Goal: Task Accomplishment & Management: Use online tool/utility

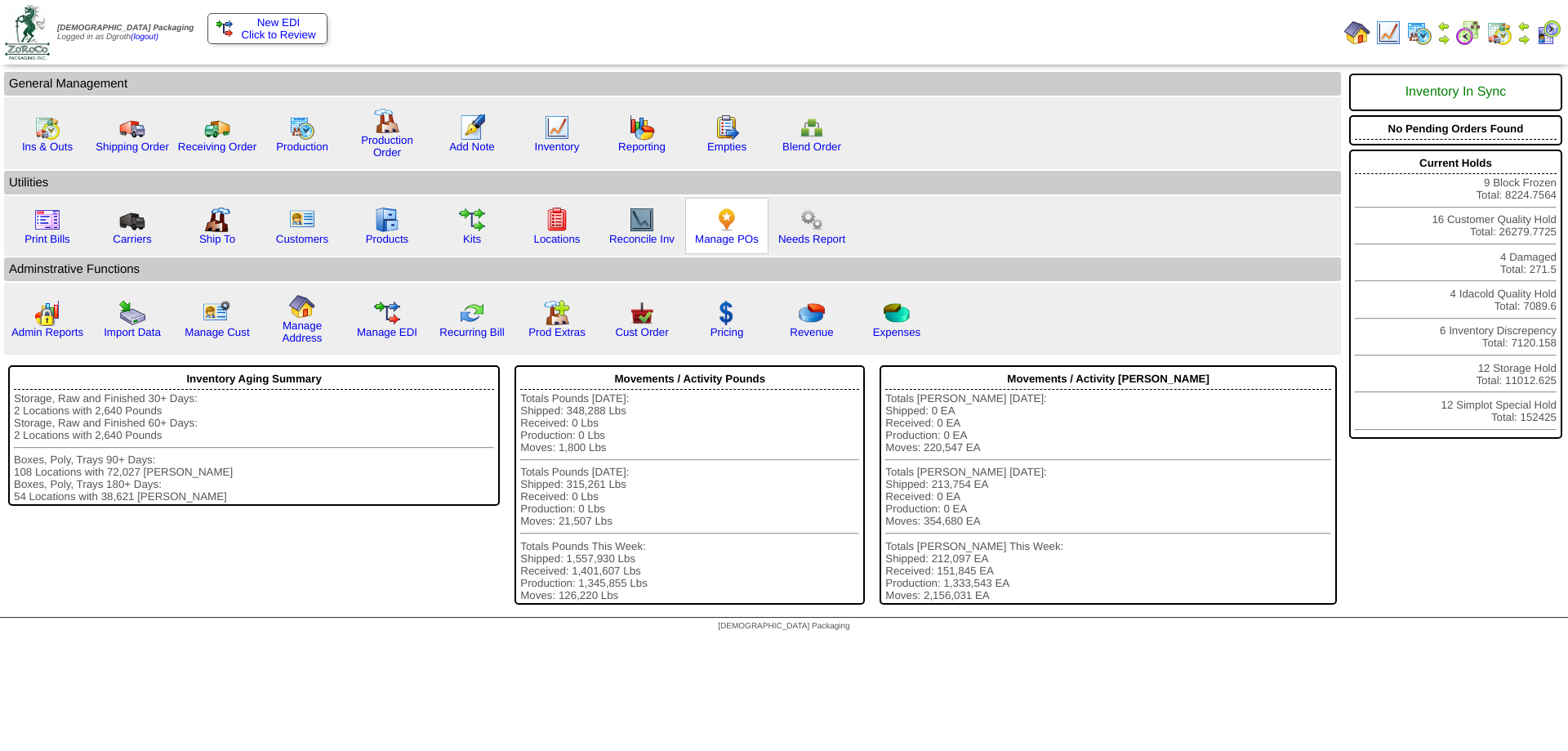
click at [723, 230] on img at bounding box center [727, 220] width 26 height 26
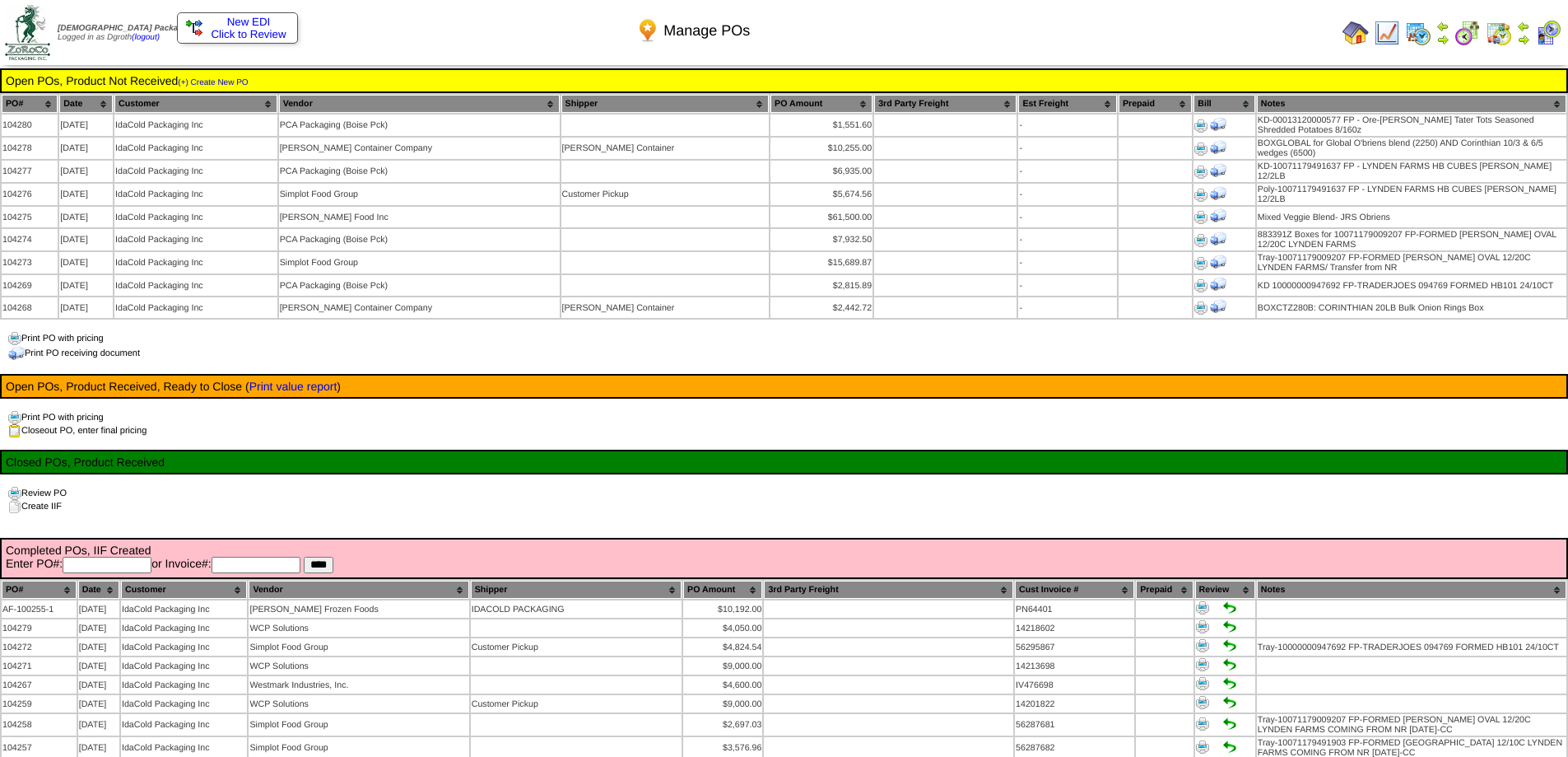
click at [1353, 32] on img at bounding box center [1355, 33] width 27 height 27
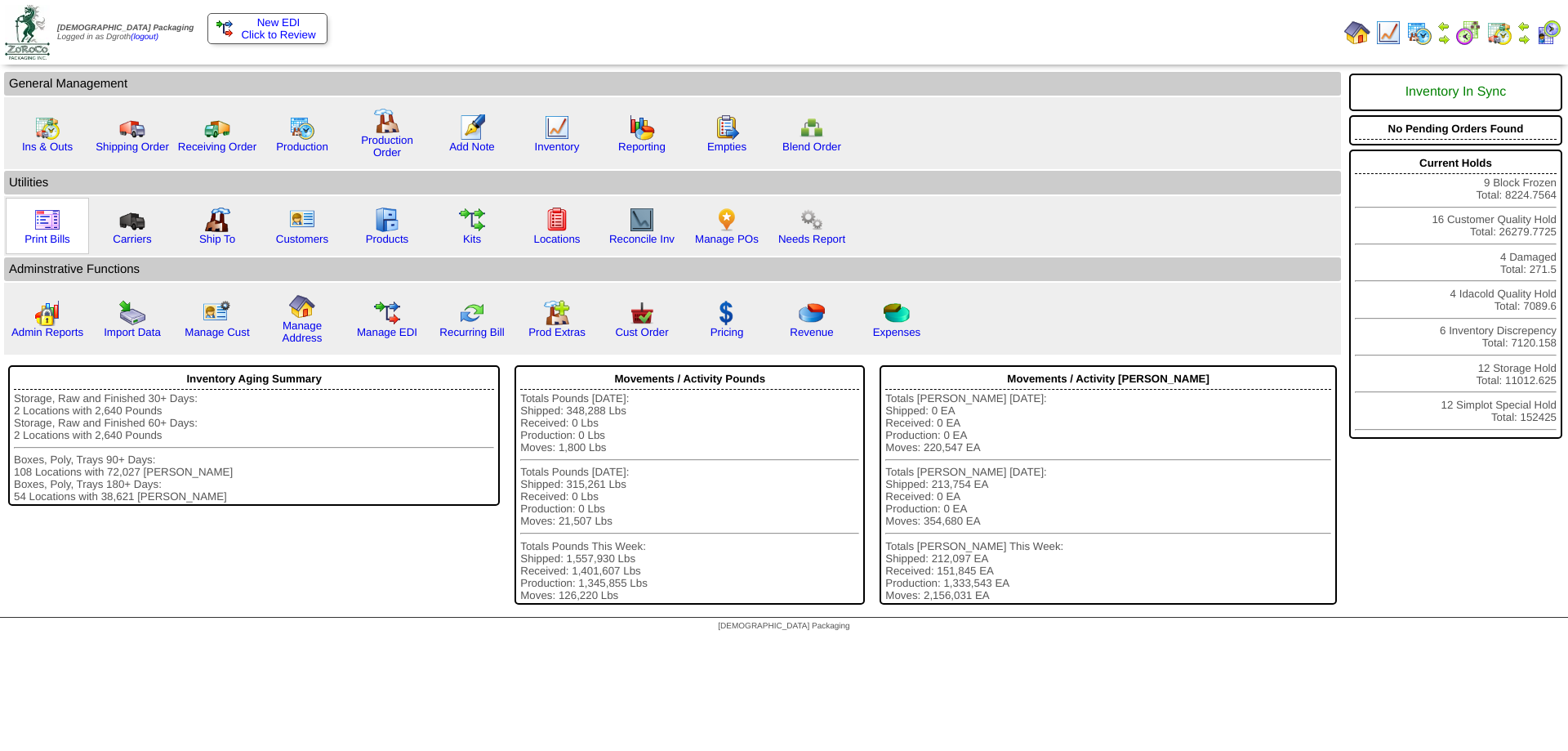
click at [51, 217] on img at bounding box center [47, 220] width 26 height 26
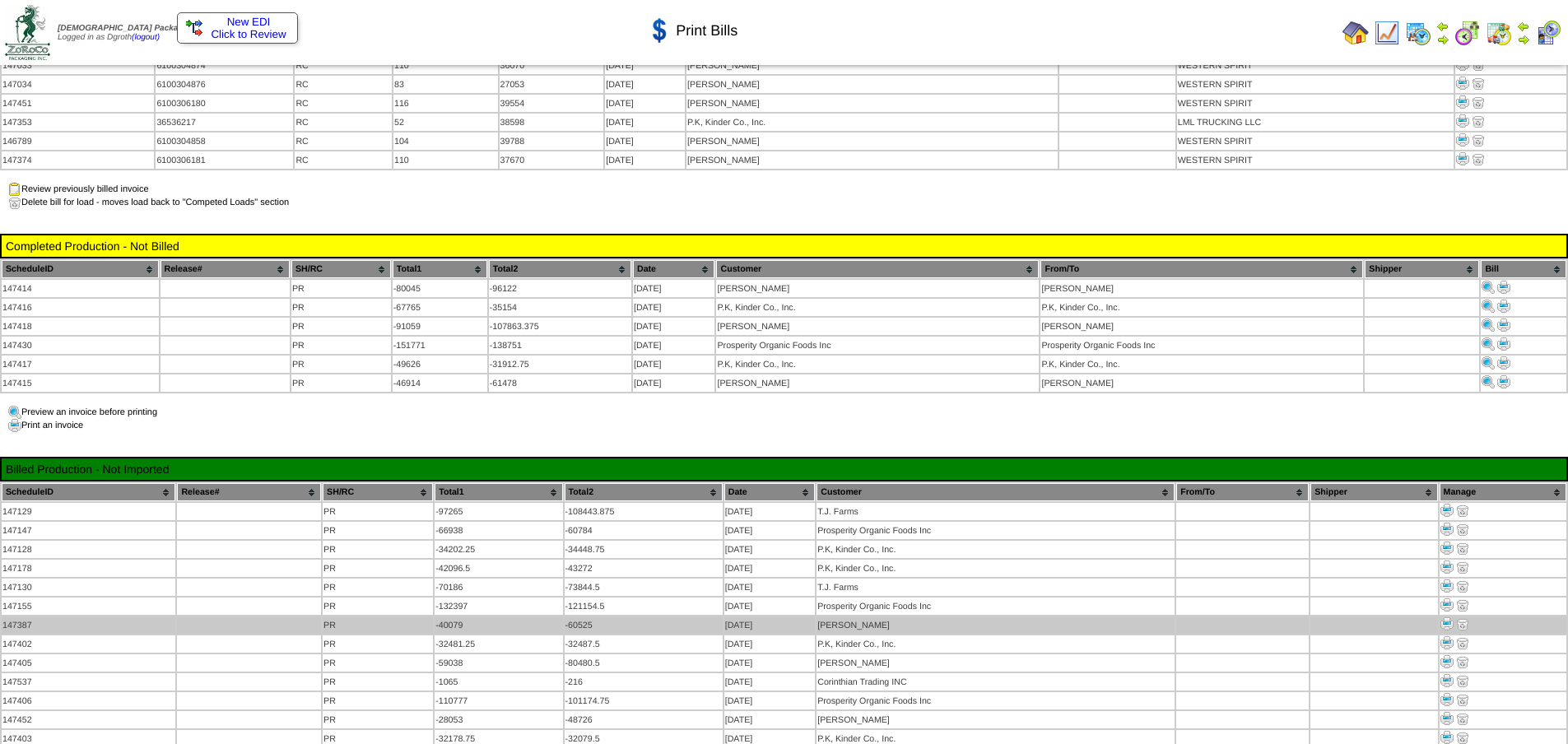
scroll to position [1198, 0]
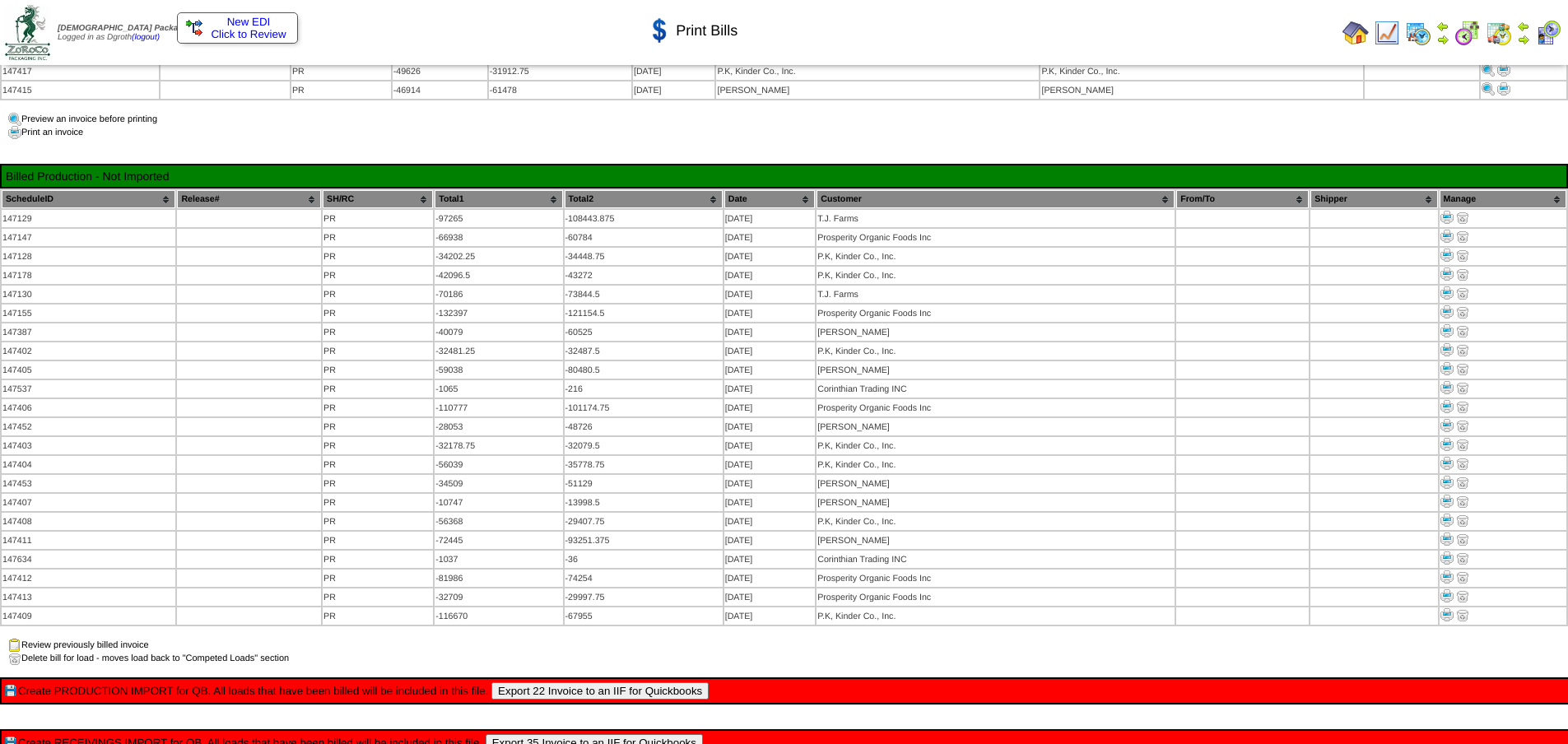
click at [586, 734] on button "Export 35 Invoice to an IIF for Quickbooks" at bounding box center [594, 743] width 217 height 18
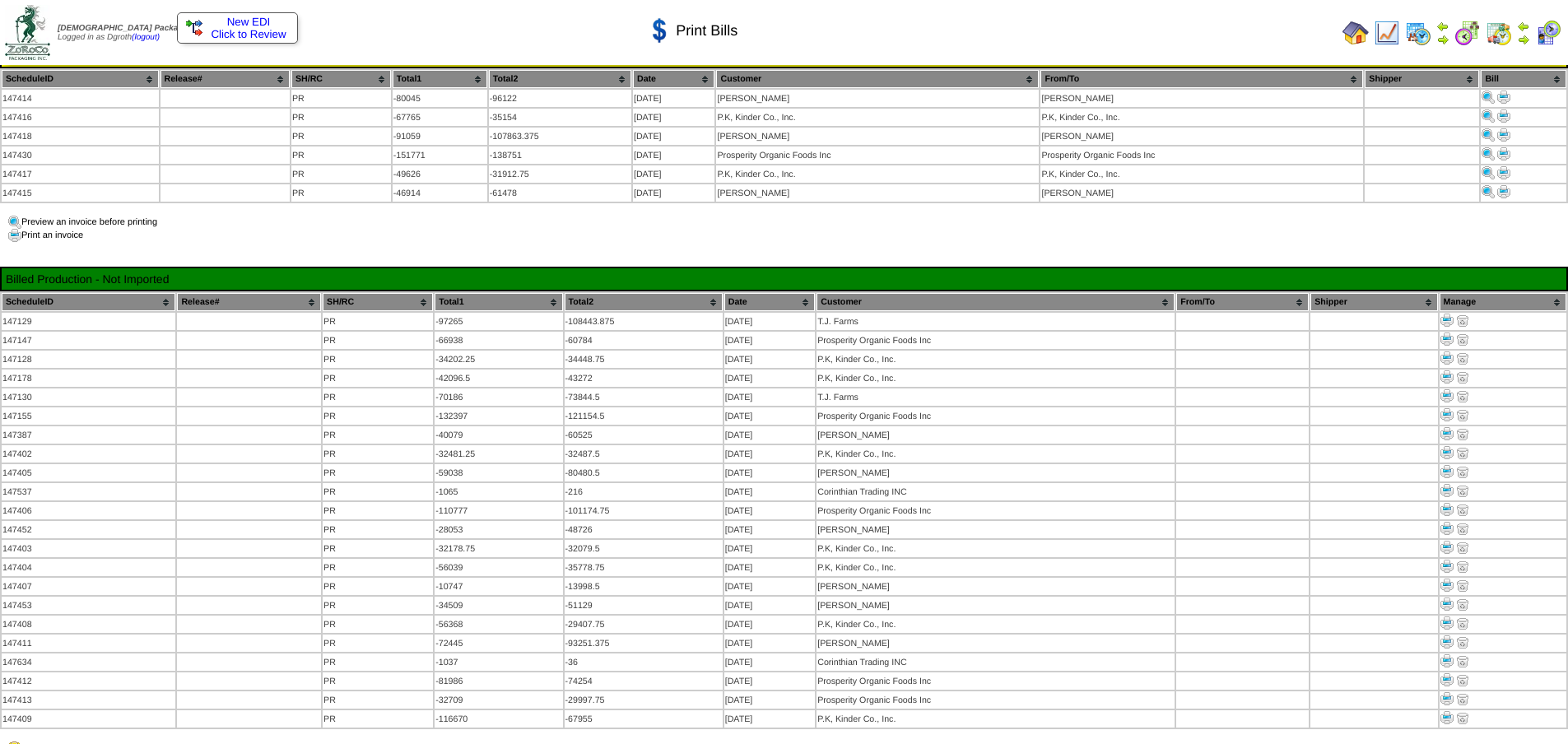
scroll to position [540, 0]
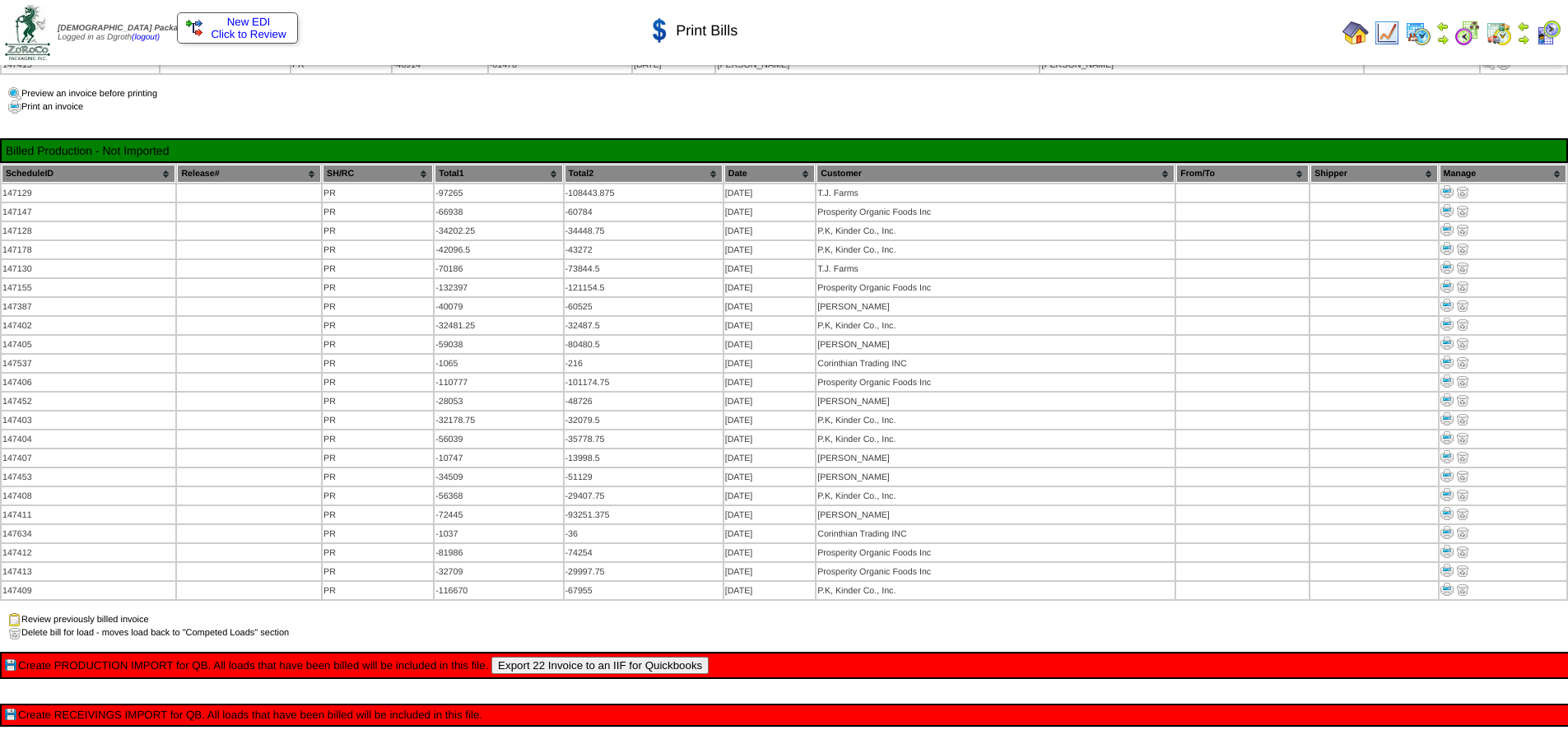
click at [614, 656] on button "Export 22 Invoice to an IIF for Quickbooks" at bounding box center [600, 665] width 217 height 18
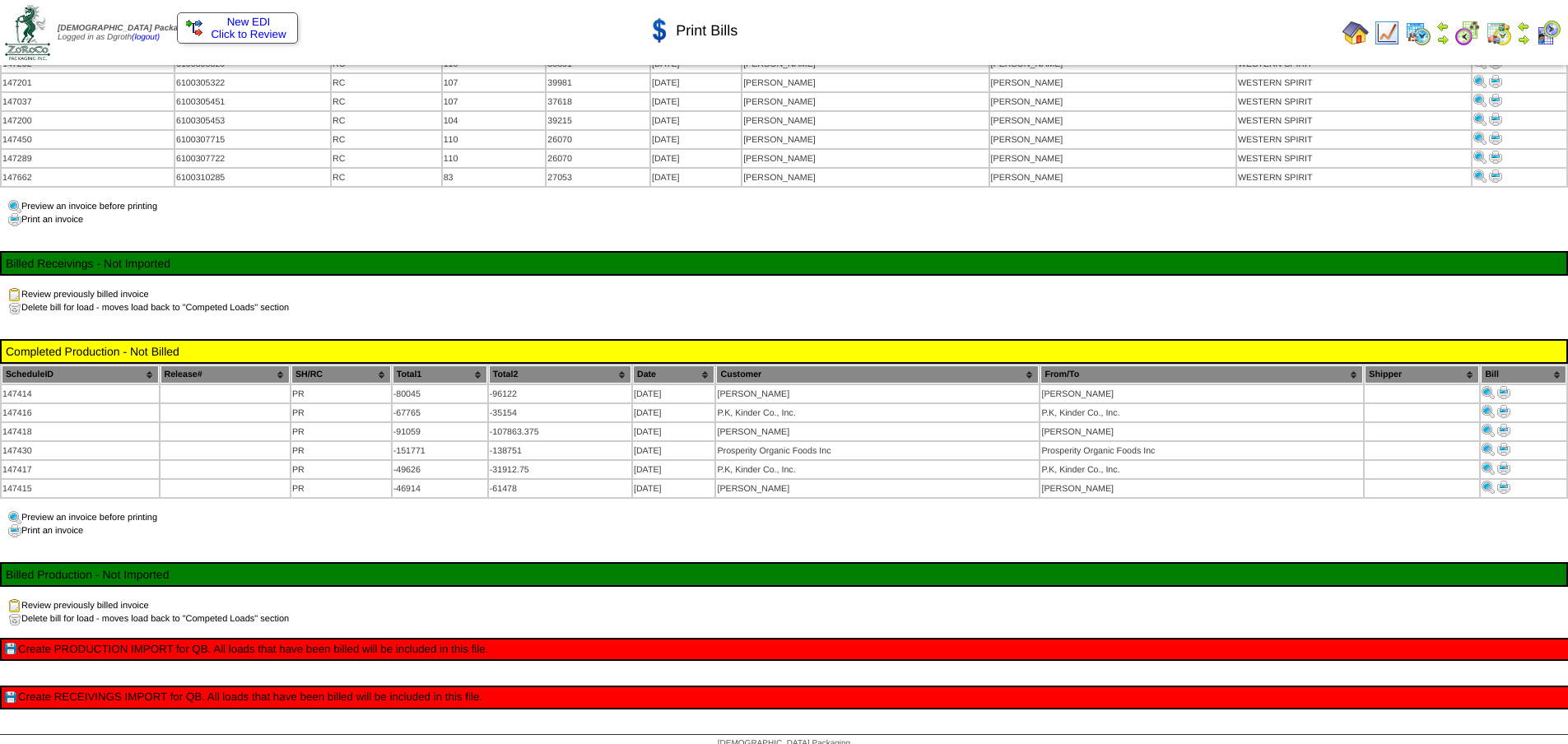
scroll to position [116, 0]
click at [825, 532] on div "New EDI Click to Review Print Bills Completed Receivings - Not Billed ScheduleI…" at bounding box center [784, 344] width 1568 height 783
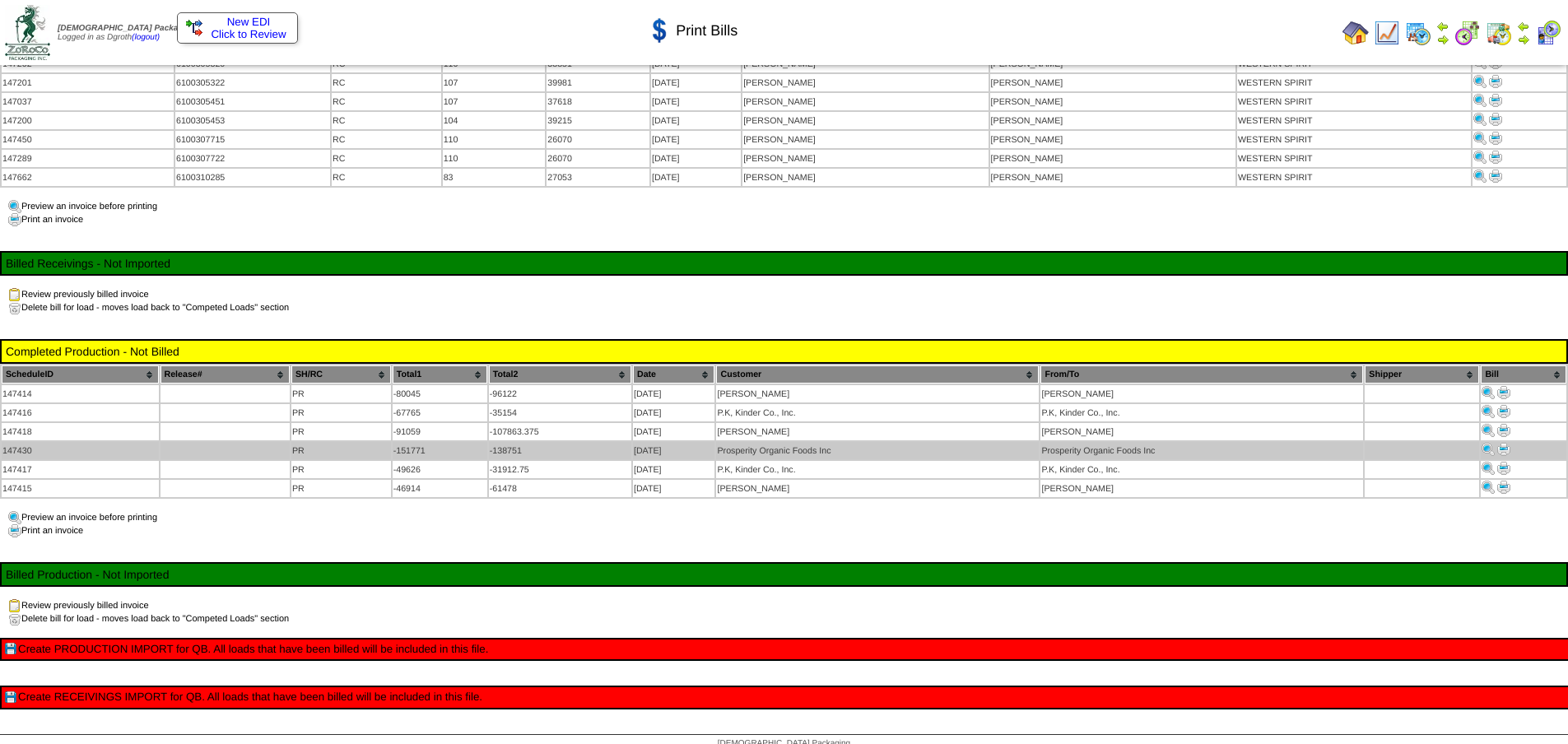
scroll to position [0, 0]
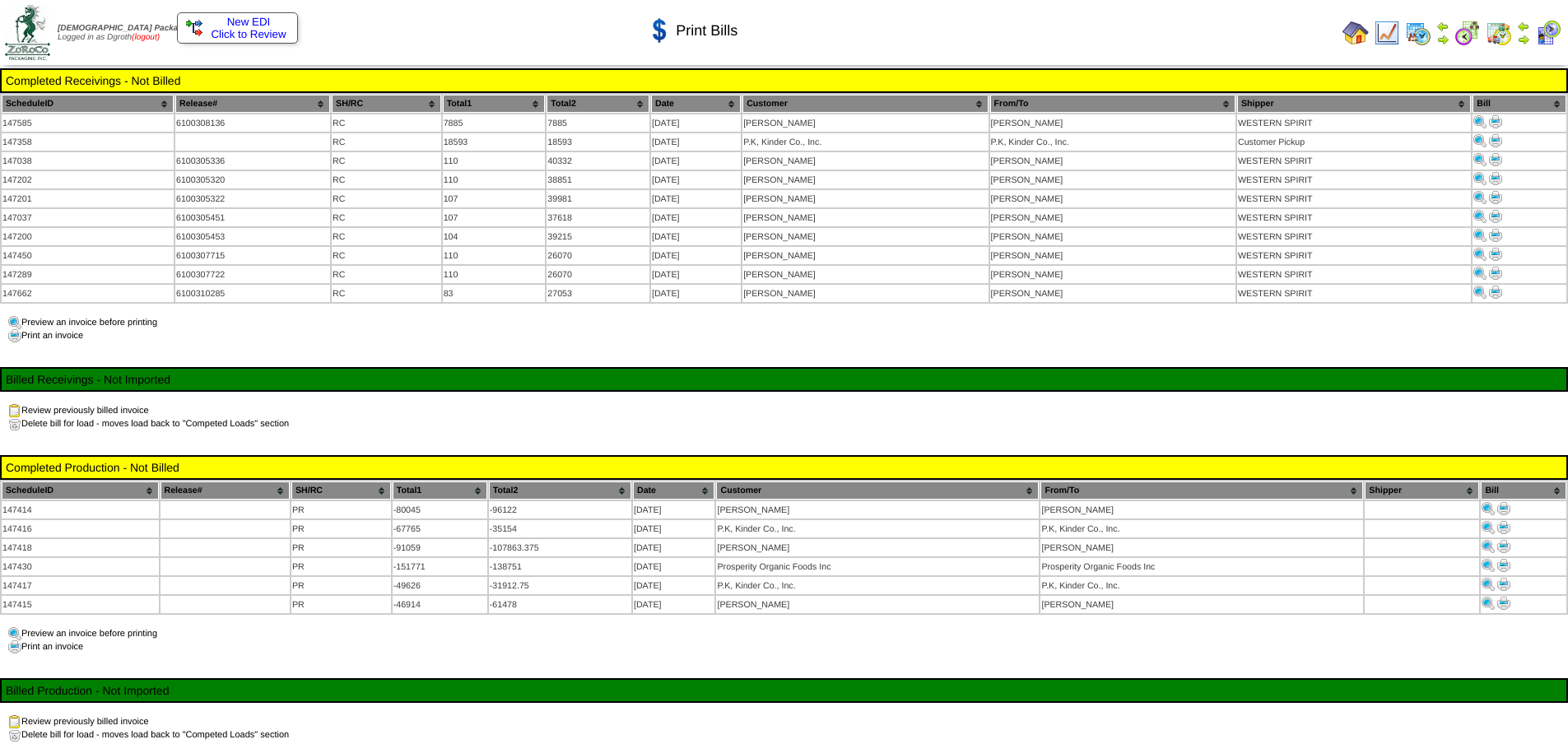
click at [159, 36] on link "(logout)" at bounding box center [146, 37] width 28 height 9
